Goal: Task Accomplishment & Management: Manage account settings

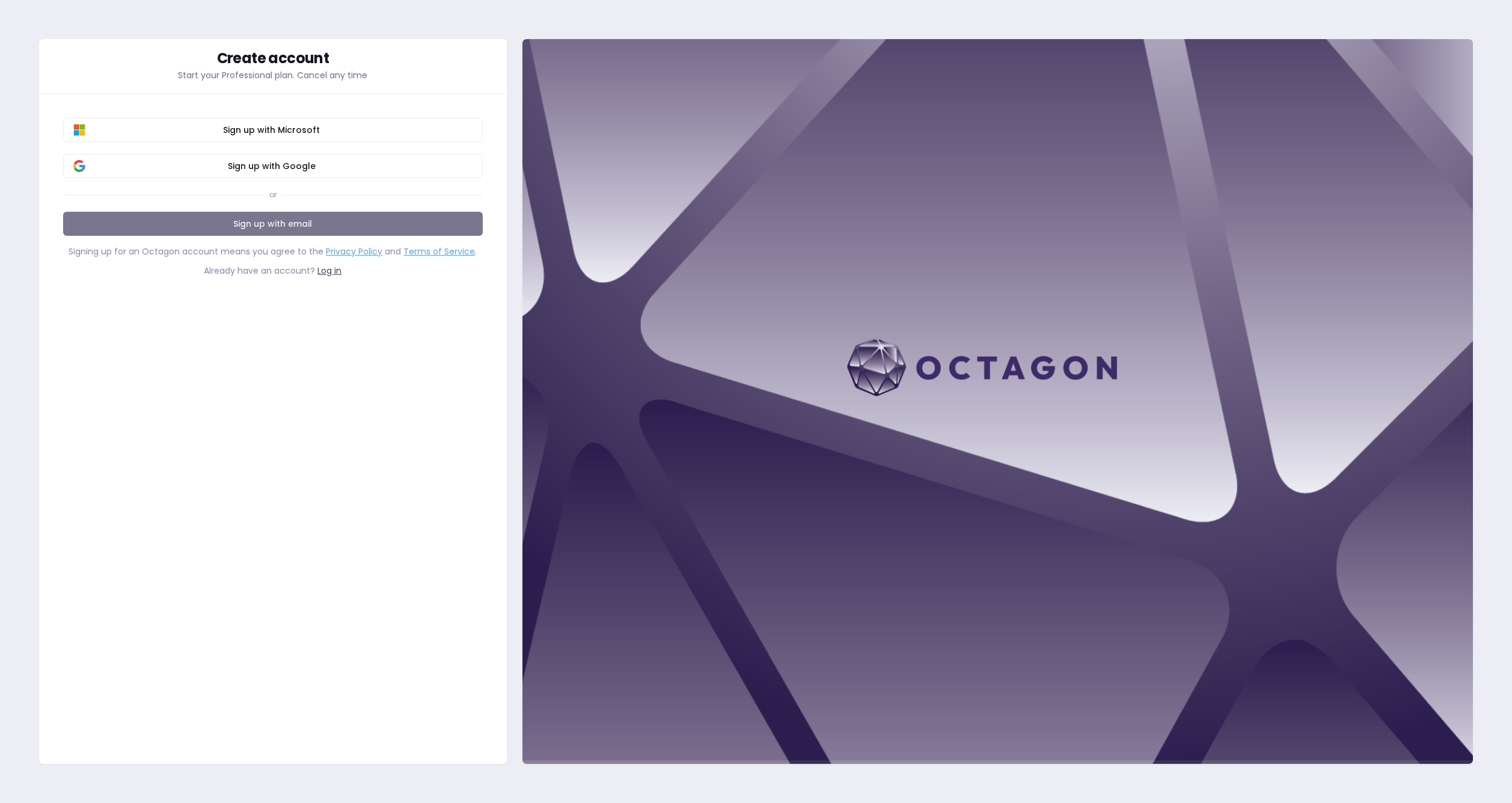
click at [276, 224] on link "Sign up with email" at bounding box center [273, 224] width 420 height 24
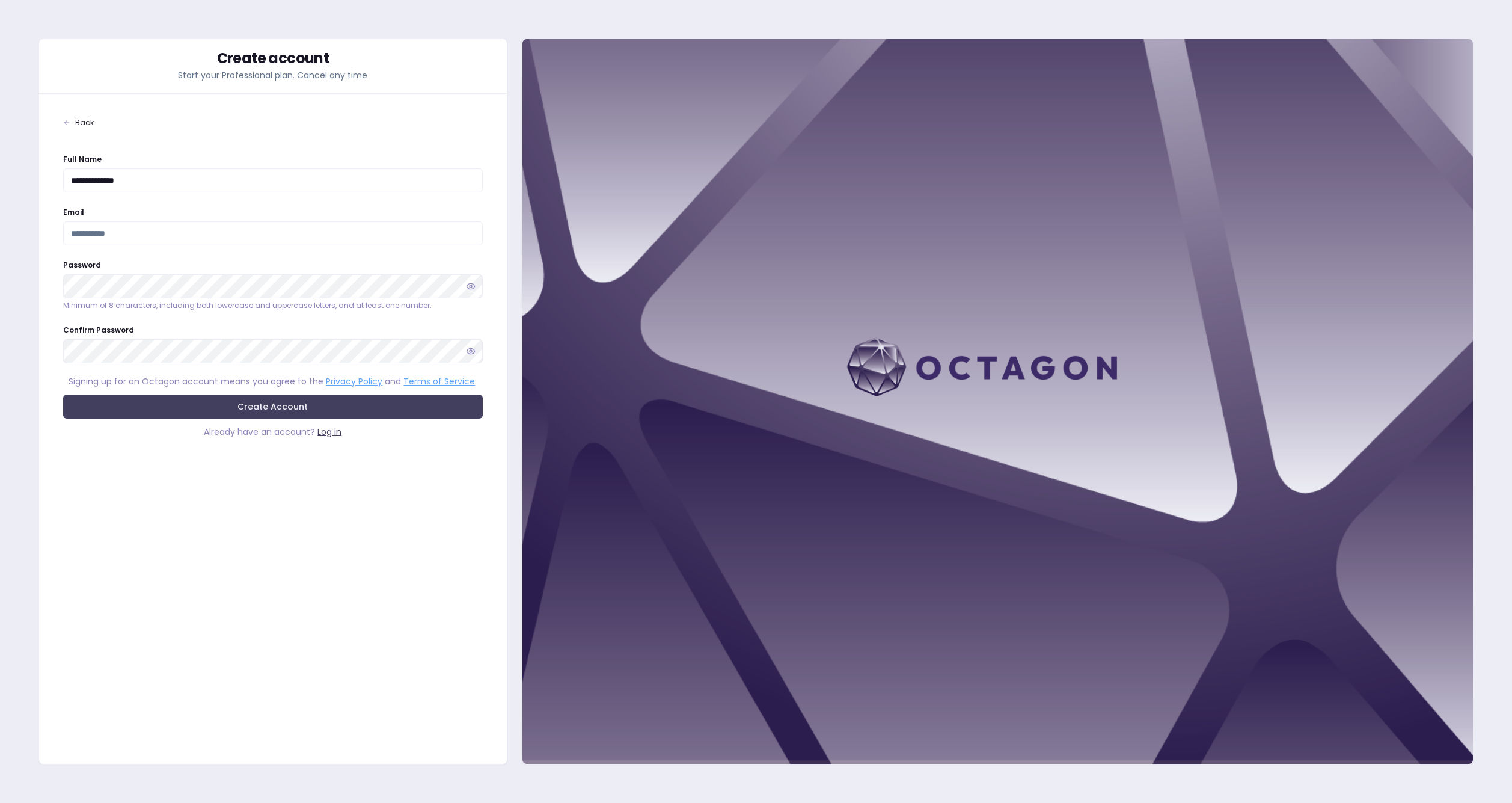
type input "**********"
click at [276, 407] on button "Create Account" at bounding box center [273, 407] width 420 height 24
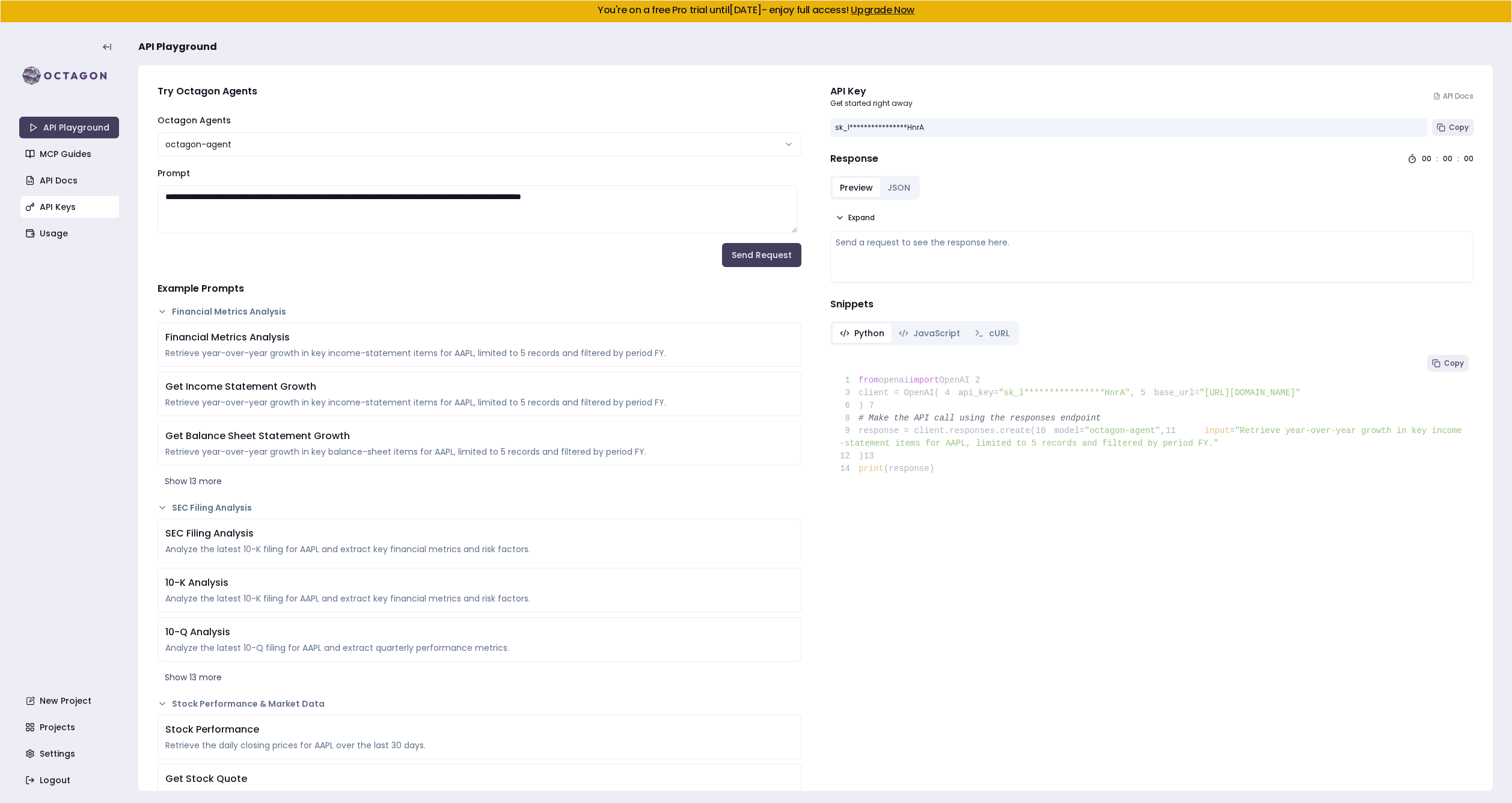
click at [57, 203] on link "API Keys" at bounding box center [70, 207] width 100 height 22
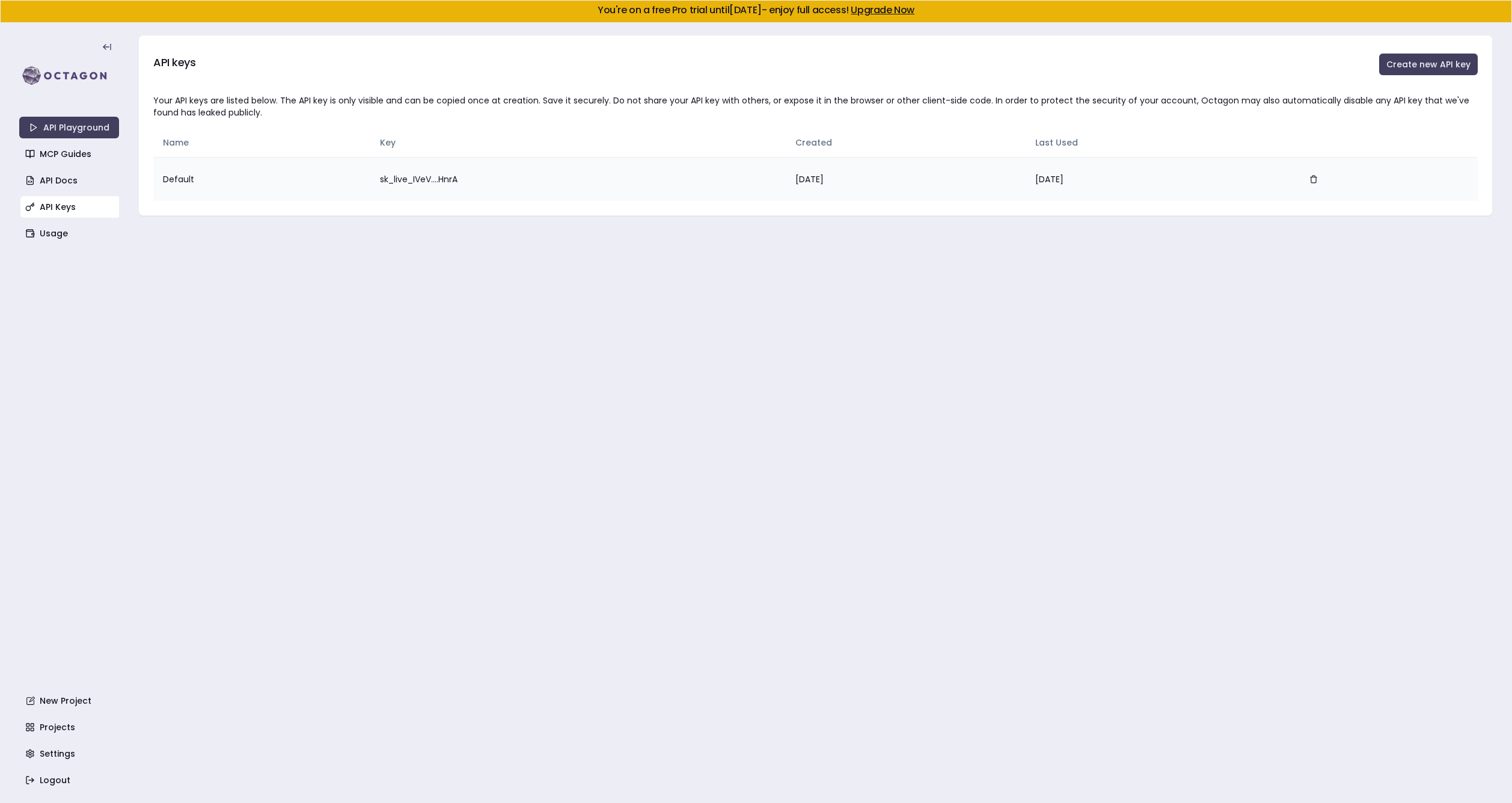
click at [396, 176] on td "sk_live_IVeV....HnrA" at bounding box center [578, 179] width 416 height 44
click at [220, 180] on td "Default" at bounding box center [262, 179] width 217 height 44
click at [404, 182] on td "sk_live_IVeV....HnrA" at bounding box center [578, 179] width 416 height 44
click at [1431, 65] on button "Create new API key" at bounding box center [1429, 64] width 99 height 22
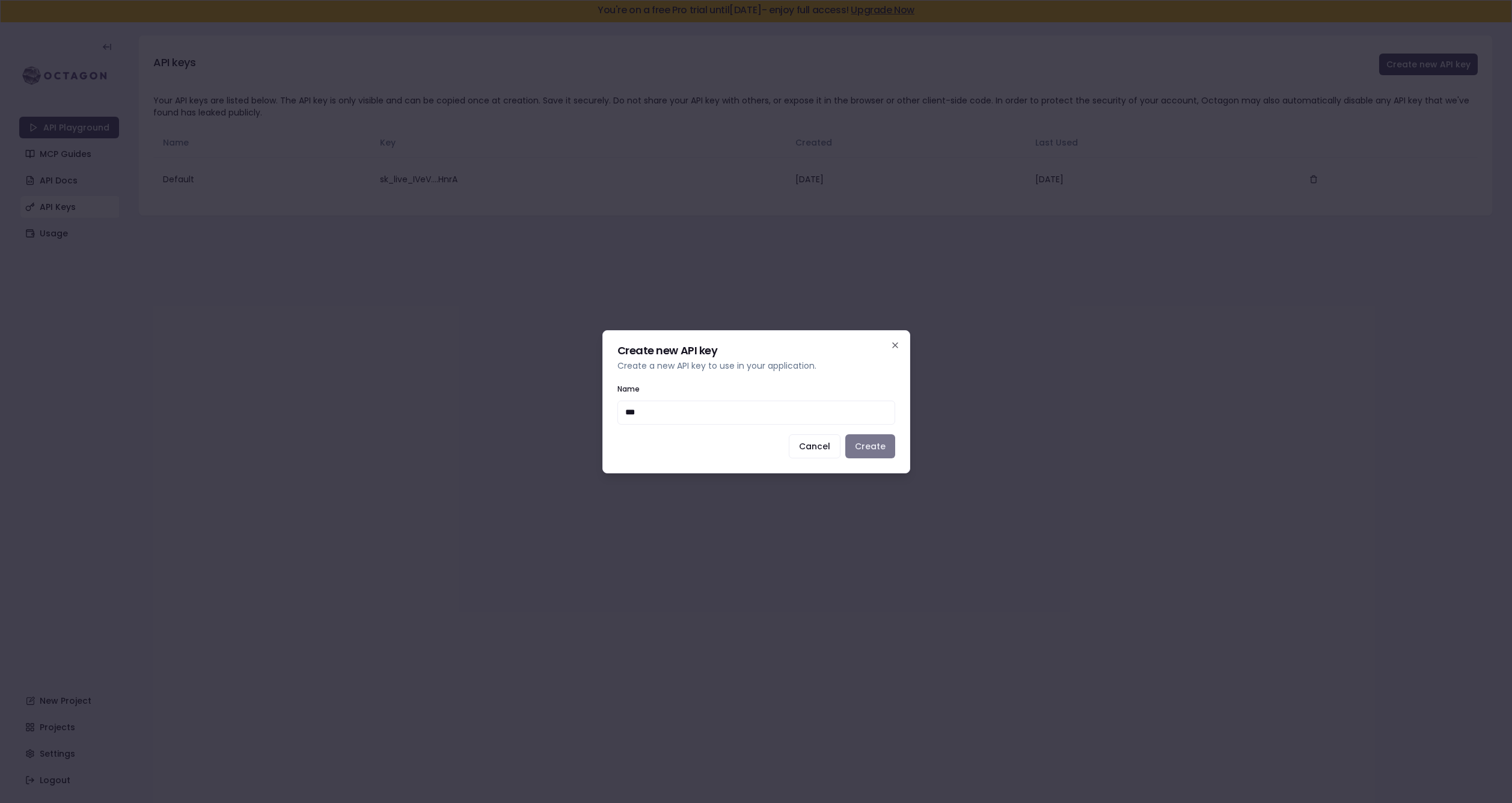
type input "***"
click at [870, 446] on button "Create" at bounding box center [870, 446] width 50 height 24
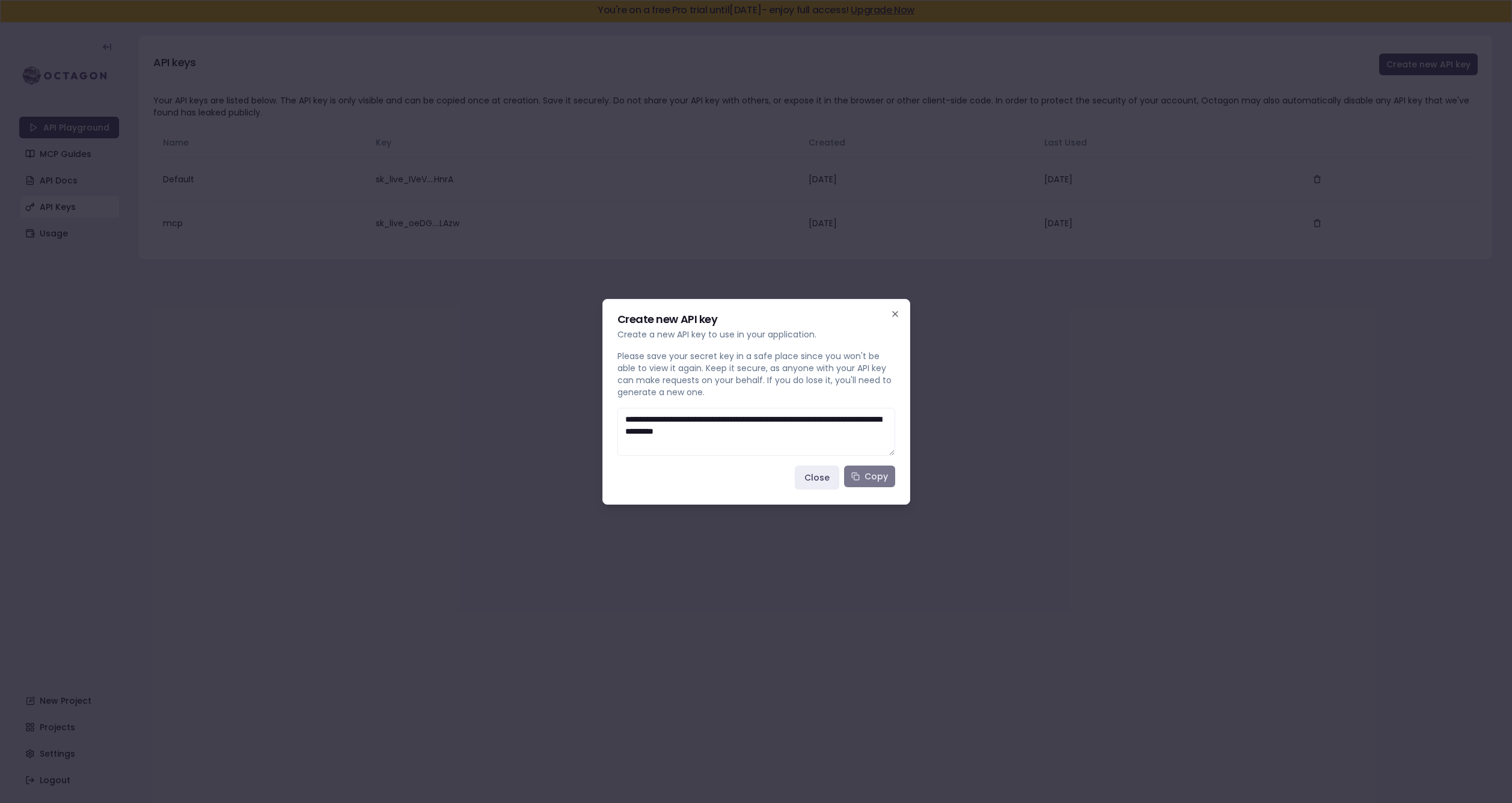
click at [860, 477] on icon at bounding box center [856, 476] width 8 height 8
